Goal: Task Accomplishment & Management: Use online tool/utility

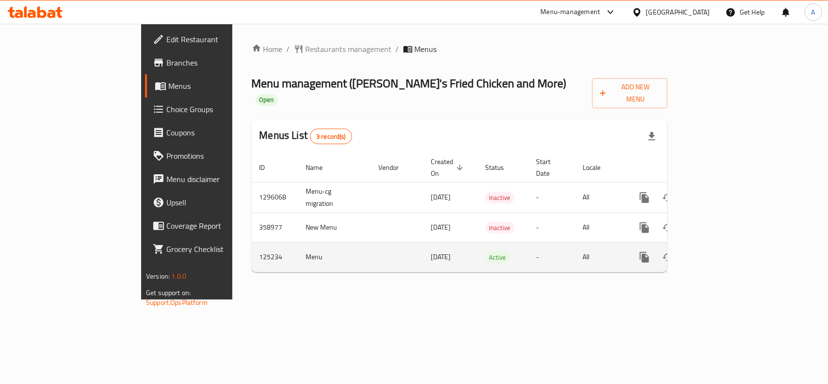
click at [719, 253] on icon "enhanced table" at bounding box center [714, 257] width 9 height 9
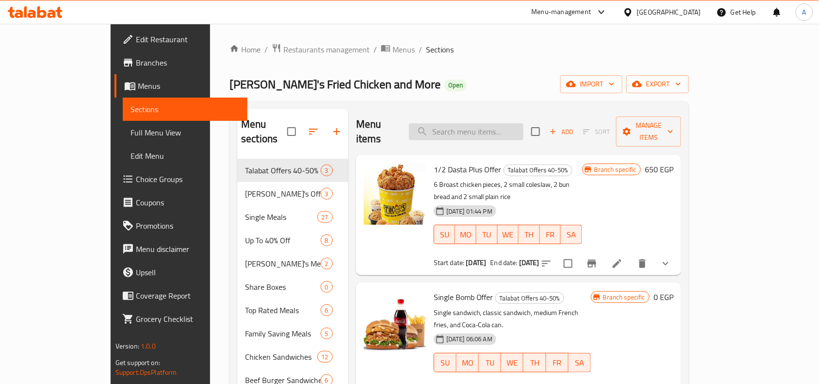
click at [481, 128] on input "search" at bounding box center [466, 131] width 115 height 17
paste input "Super Sandwich."
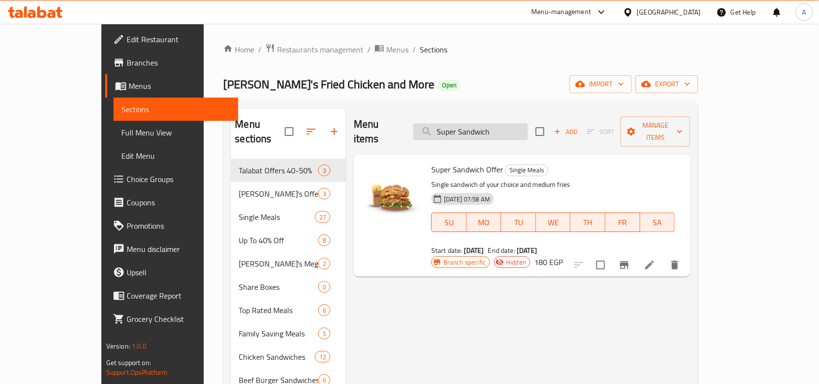
click at [484, 127] on input "Super Sandwich" at bounding box center [470, 131] width 115 height 17
paste input "Chicken Supreme"
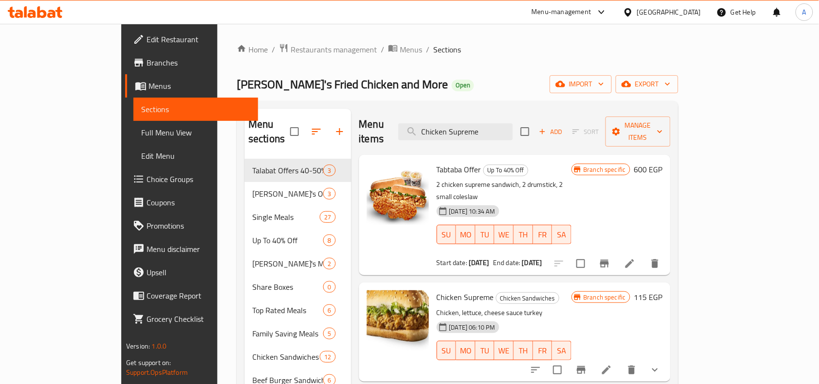
scroll to position [61, 0]
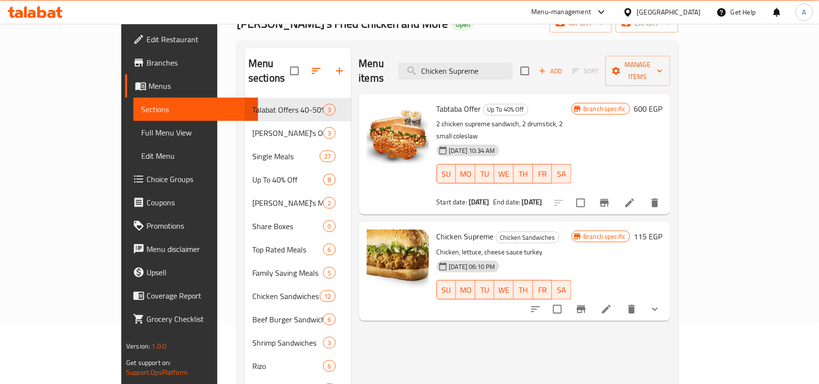
click at [437, 229] on span "Chicken Supreme" at bounding box center [465, 236] width 57 height 15
copy h6 "Chicken Supreme"
click at [469, 73] on div "Menu items Chicken Supreme Add Sort Manage items" at bounding box center [515, 71] width 312 height 46
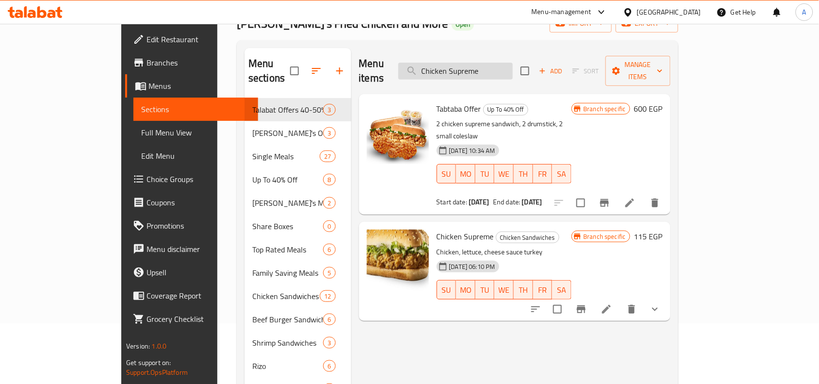
click at [480, 71] on input "Chicken Supreme" at bounding box center [455, 71] width 115 height 17
paste input "Super Sandwich."
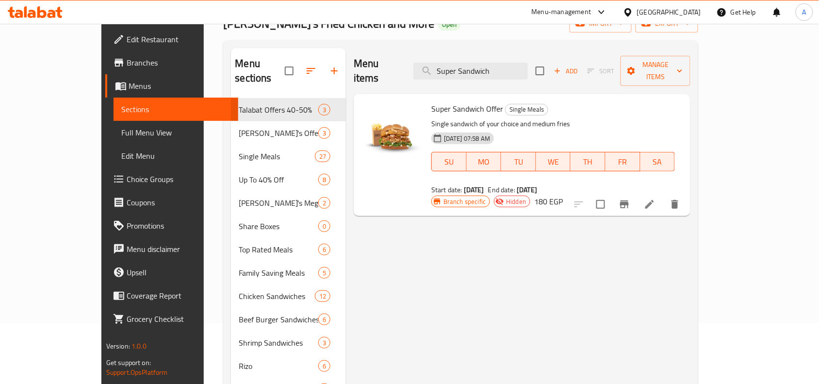
type input "Super Sandwich"
